Goal: Task Accomplishment & Management: Manage account settings

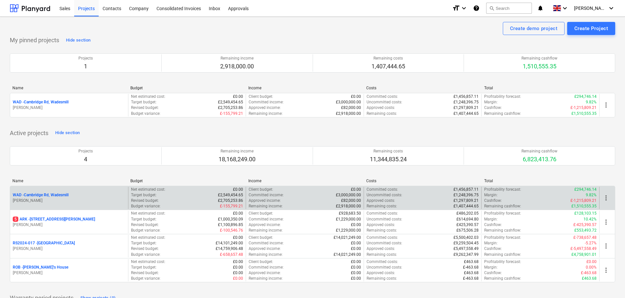
click at [54, 194] on p "WAD - Cambridge Rd, Wadesmill" at bounding box center [41, 195] width 56 height 6
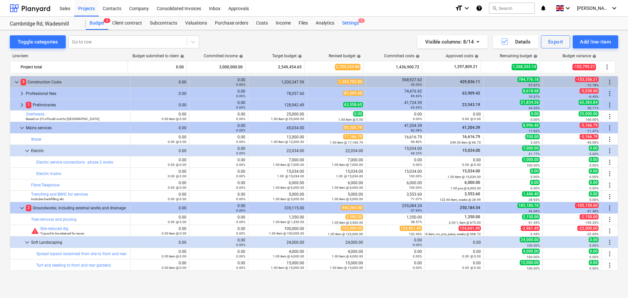
click at [355, 26] on div "Settings 1" at bounding box center [350, 23] width 25 height 13
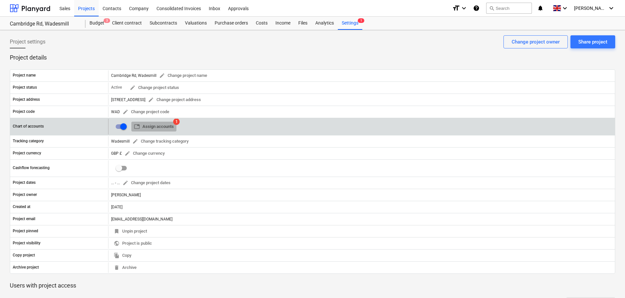
click at [159, 126] on span "table Assign accounts" at bounding box center [154, 127] width 40 height 8
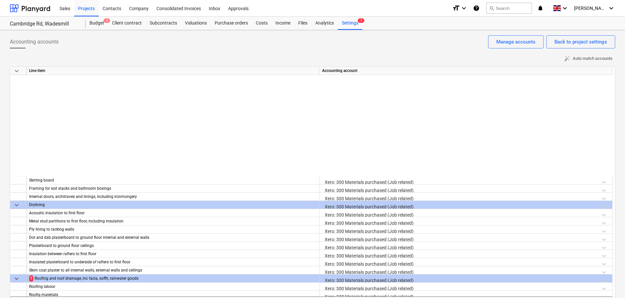
scroll to position [916, 0]
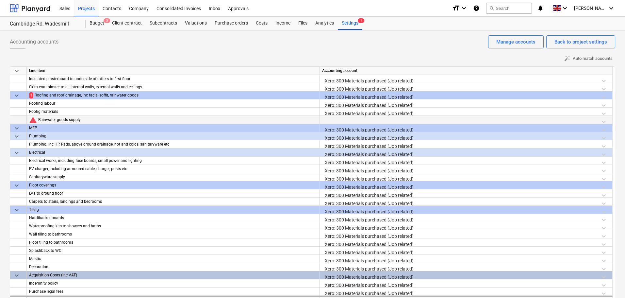
click at [335, 119] on div at bounding box center [466, 121] width 288 height 11
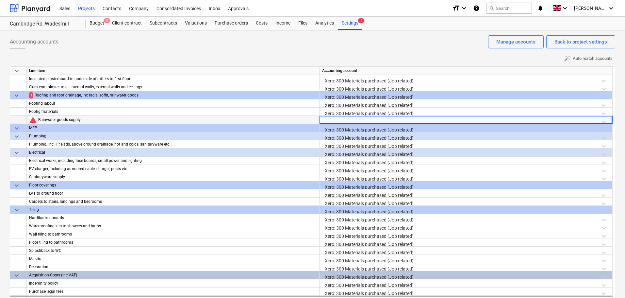
click at [327, 120] on div at bounding box center [466, 121] width 288 height 11
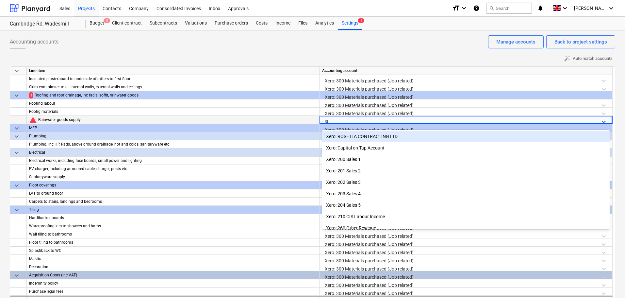
type input "300"
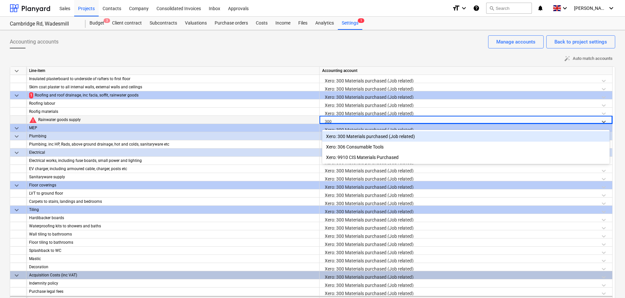
click at [360, 138] on div "Xero: 300 Materials purchased (Job related)" at bounding box center [466, 136] width 288 height 10
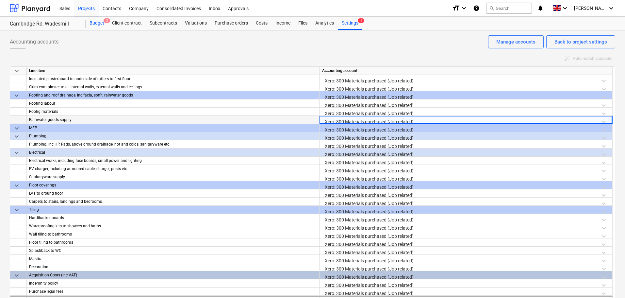
click at [94, 21] on div "Budget 3" at bounding box center [97, 23] width 23 height 13
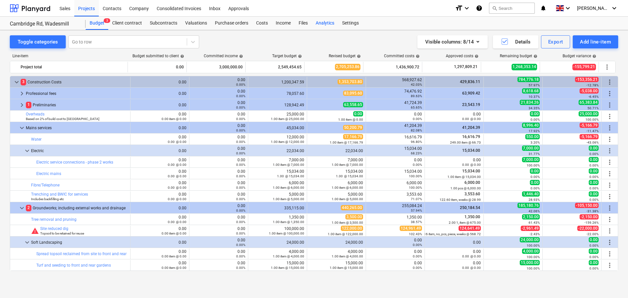
click at [320, 23] on div "Analytics" at bounding box center [325, 23] width 26 height 13
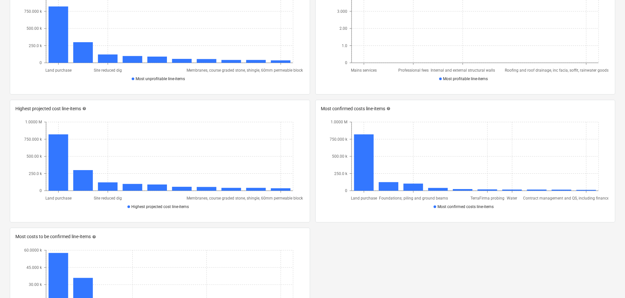
scroll to position [425, 0]
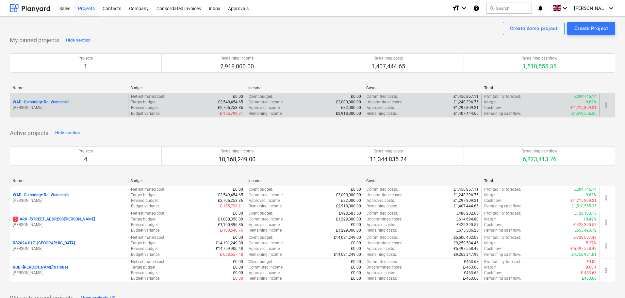
click at [52, 101] on p "WAD - Cambridge Rd, Wadesmill" at bounding box center [41, 102] width 56 height 6
